Goal: Transaction & Acquisition: Download file/media

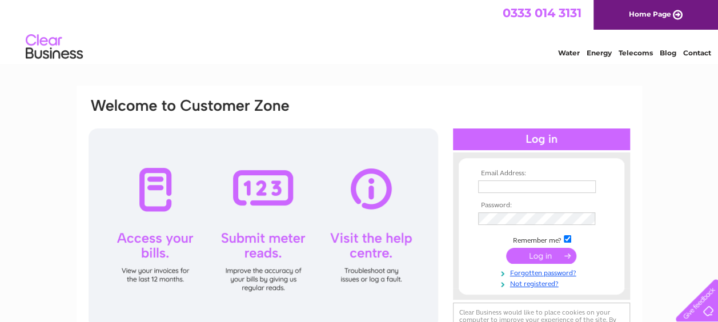
type input "marek@mkblacksmith.com"
click at [545, 255] on input "submit" at bounding box center [541, 256] width 70 height 16
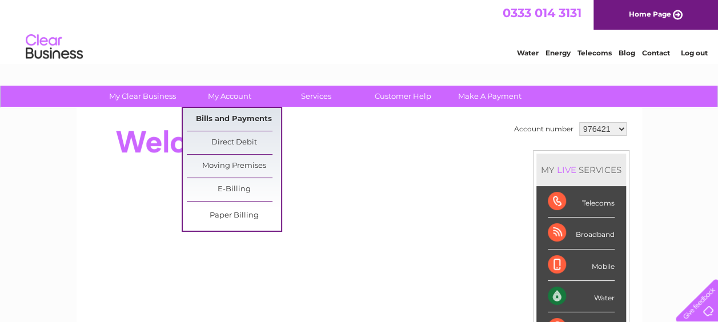
click at [231, 115] on link "Bills and Payments" at bounding box center [234, 119] width 94 height 23
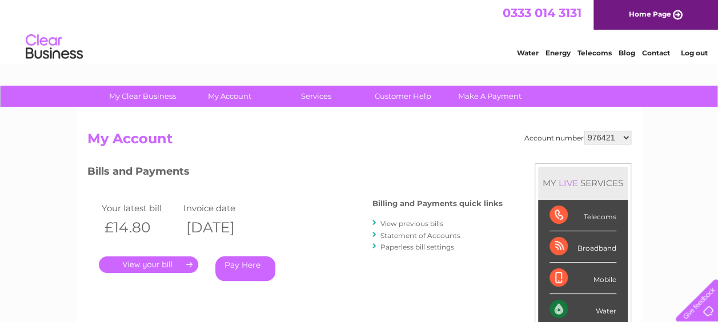
click at [426, 225] on link "View previous bills" at bounding box center [411, 223] width 63 height 9
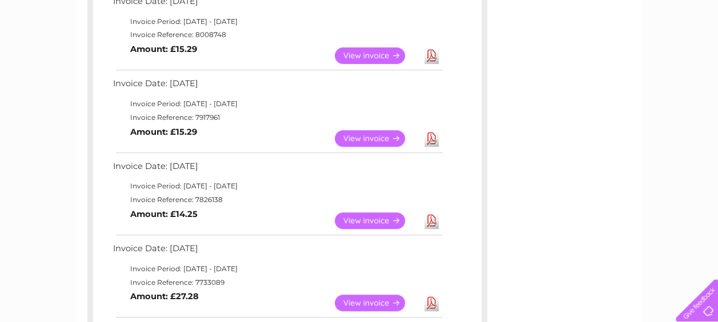
scroll to position [286, 0]
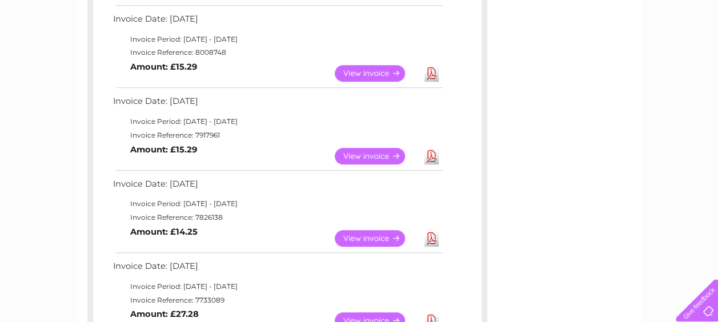
click at [433, 239] on link "Download" at bounding box center [431, 238] width 14 height 17
click at [432, 154] on link "Download" at bounding box center [431, 156] width 14 height 17
click at [431, 73] on link "Download" at bounding box center [431, 73] width 14 height 17
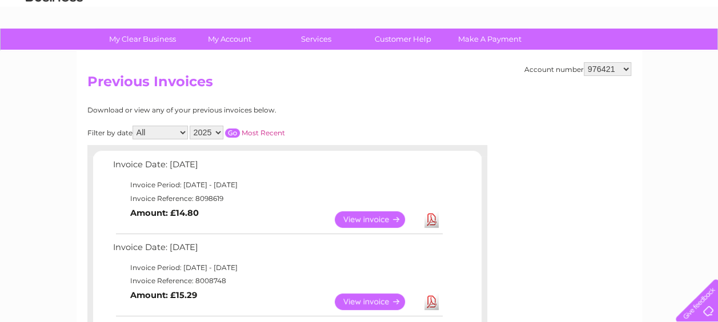
scroll to position [0, 0]
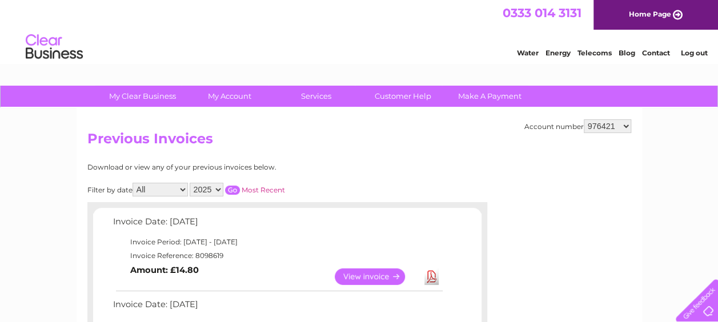
click at [627, 127] on select "976421 1061833 1061861" at bounding box center [607, 126] width 47 height 14
select select "1061833"
click at [584, 119] on select "976421 1061833 1061861" at bounding box center [607, 126] width 47 height 14
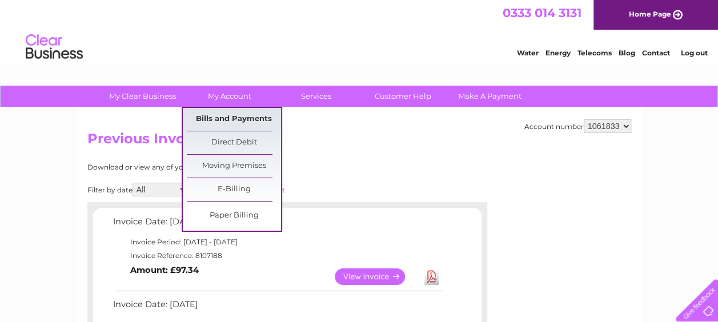
click at [256, 120] on link "Bills and Payments" at bounding box center [234, 119] width 94 height 23
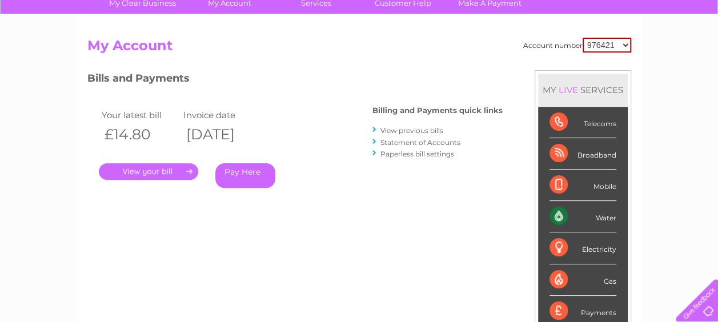
scroll to position [57, 0]
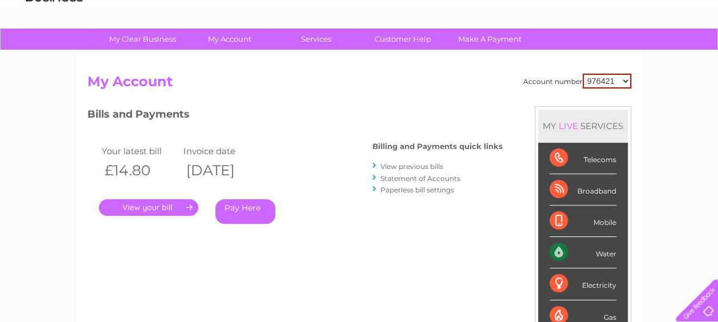
click at [433, 164] on link "View previous bills" at bounding box center [411, 166] width 63 height 9
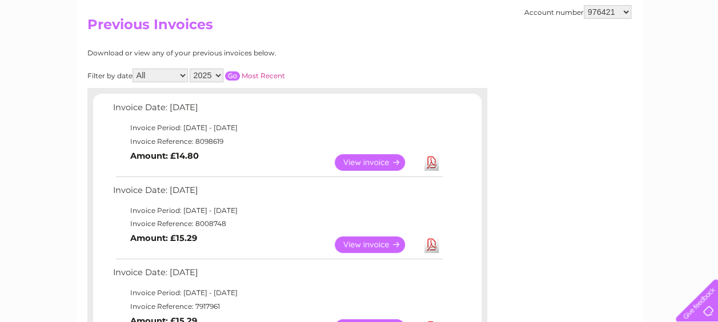
scroll to position [57, 0]
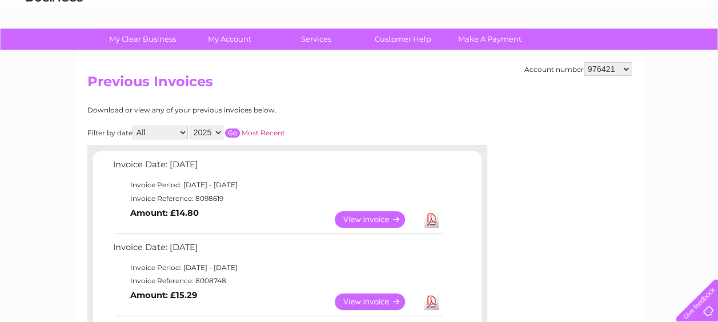
click at [621, 66] on select "976421 1061833 1061861" at bounding box center [607, 69] width 47 height 14
select select "1061833"
click at [584, 62] on select "976421 1061833 1061861" at bounding box center [607, 69] width 47 height 14
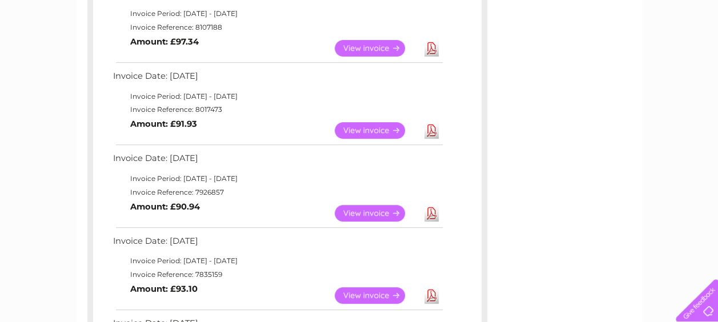
scroll to position [286, 0]
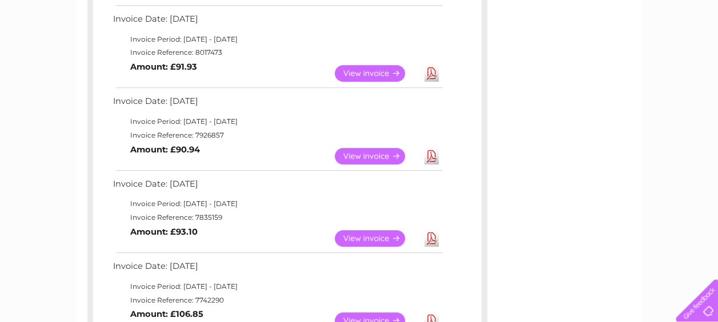
click at [434, 239] on link "Download" at bounding box center [431, 238] width 14 height 17
click at [434, 158] on link "Download" at bounding box center [431, 156] width 14 height 17
click at [432, 76] on link "Download" at bounding box center [431, 73] width 14 height 17
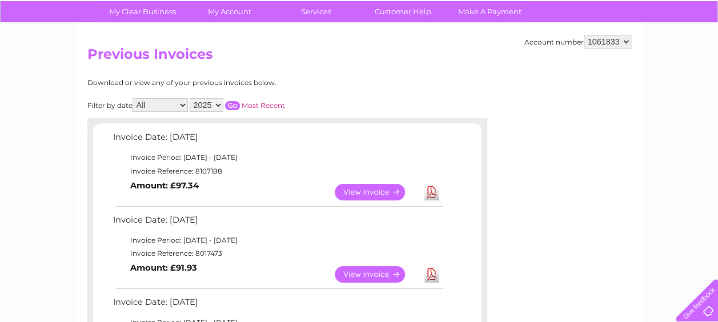
scroll to position [57, 0]
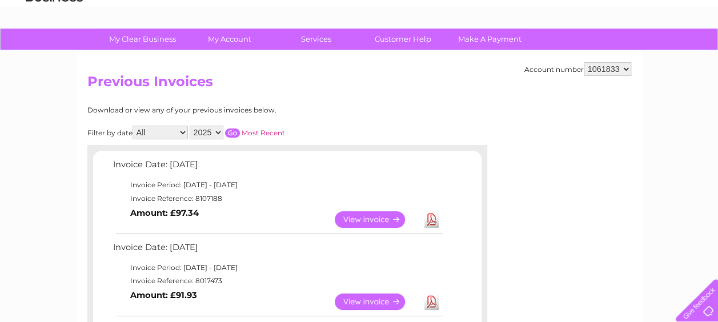
click at [626, 66] on select "976421 1061833 1061861" at bounding box center [607, 69] width 47 height 14
select select "1061861"
click at [584, 62] on select "976421 1061833 1061861" at bounding box center [607, 69] width 47 height 14
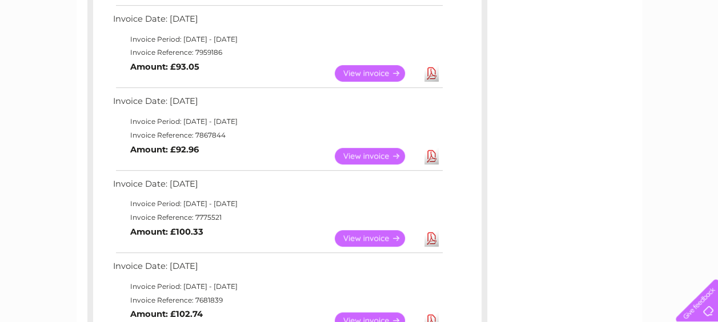
scroll to position [343, 0]
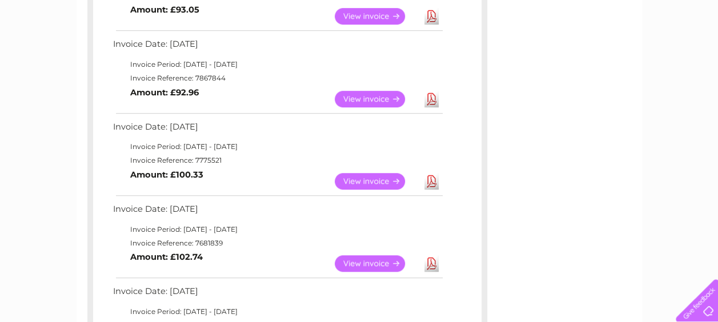
click at [430, 185] on link "Download" at bounding box center [431, 181] width 14 height 17
click at [432, 99] on link "Download" at bounding box center [431, 99] width 14 height 17
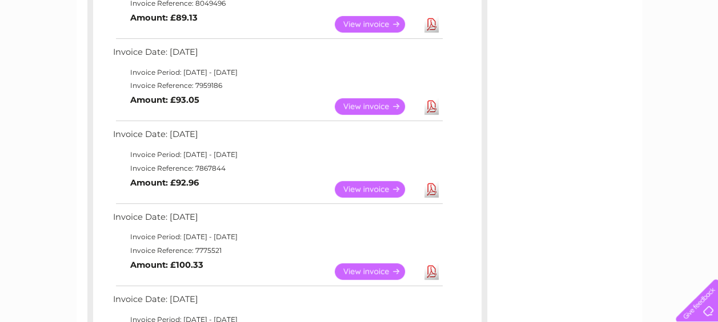
scroll to position [228, 0]
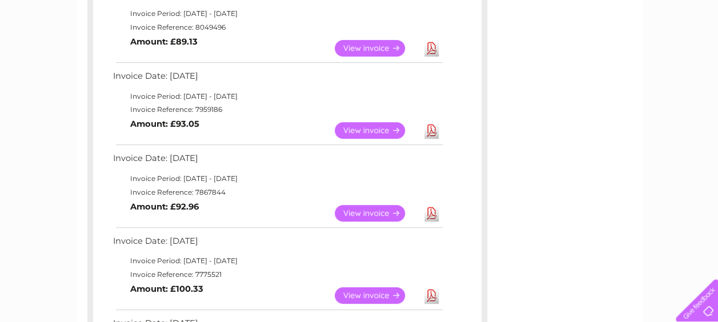
click at [434, 128] on link "Download" at bounding box center [431, 130] width 14 height 17
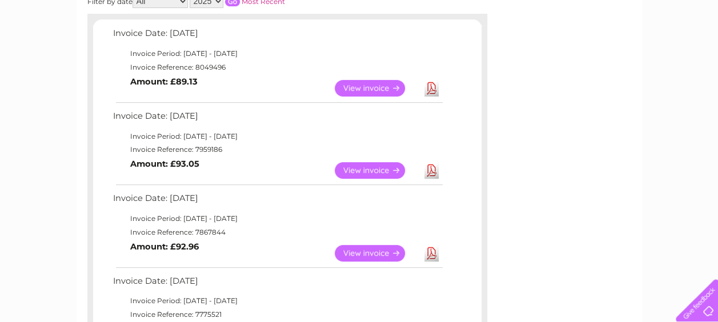
scroll to position [171, 0]
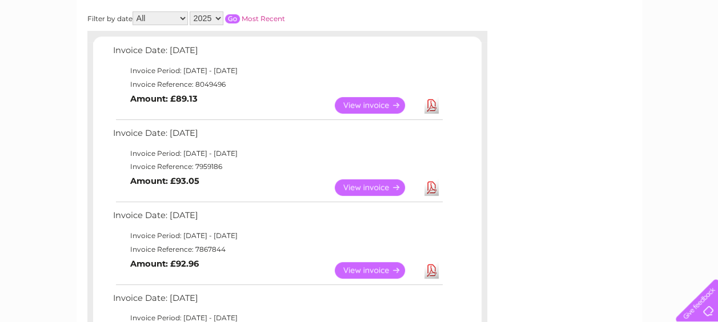
drag, startPoint x: 452, startPoint y: 207, endPoint x: 551, endPoint y: 290, distance: 128.9
